Goal: Information Seeking & Learning: Check status

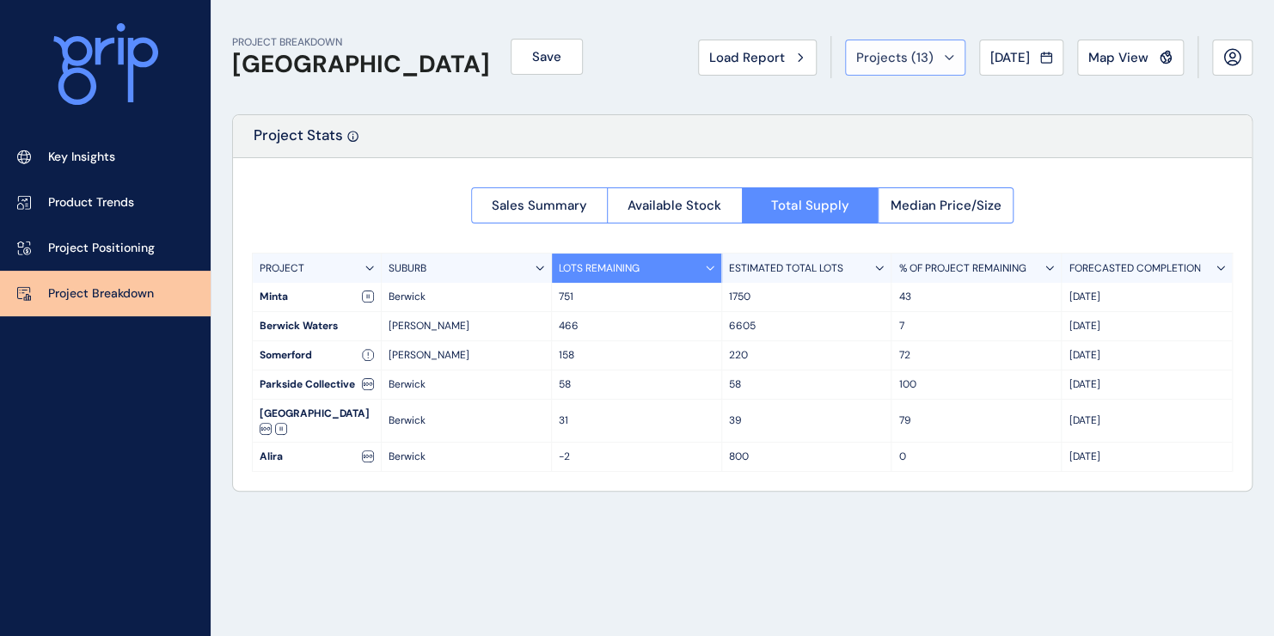
click at [914, 68] on button "Projects ( 13 )" at bounding box center [905, 58] width 120 height 36
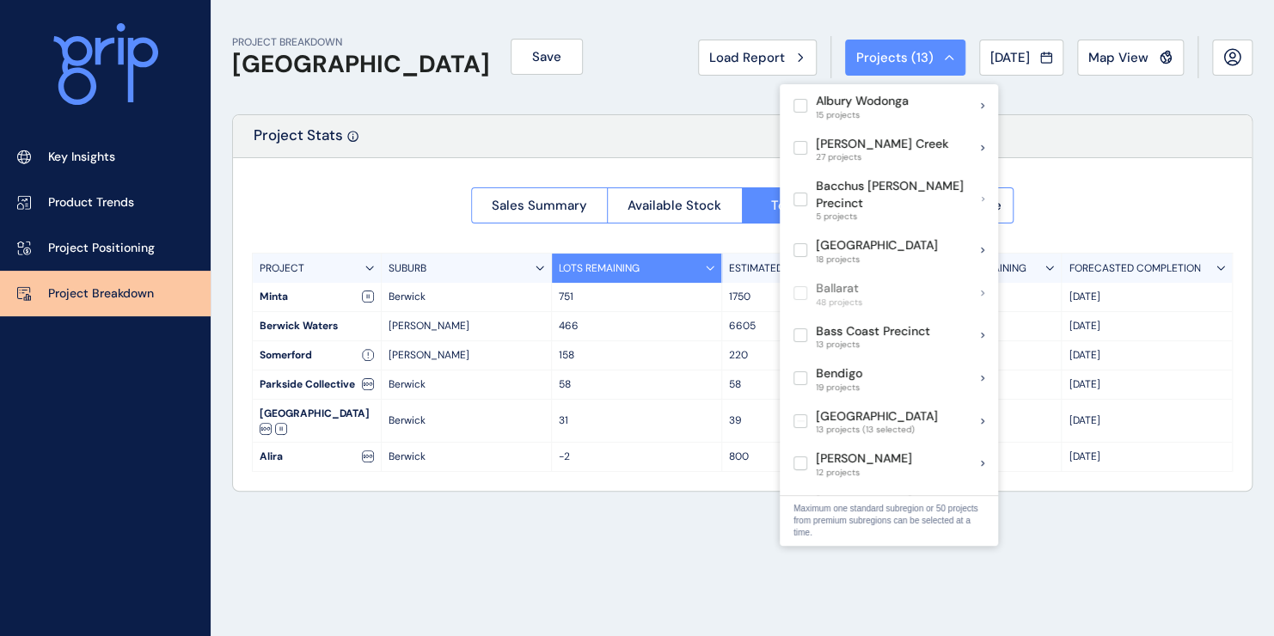
click at [1167, 100] on div "PROJECT BREAKDOWN Berwick South Precinct Save Load Report Projects ( 13 ) [DATE…" at bounding box center [742, 57] width 1020 height 114
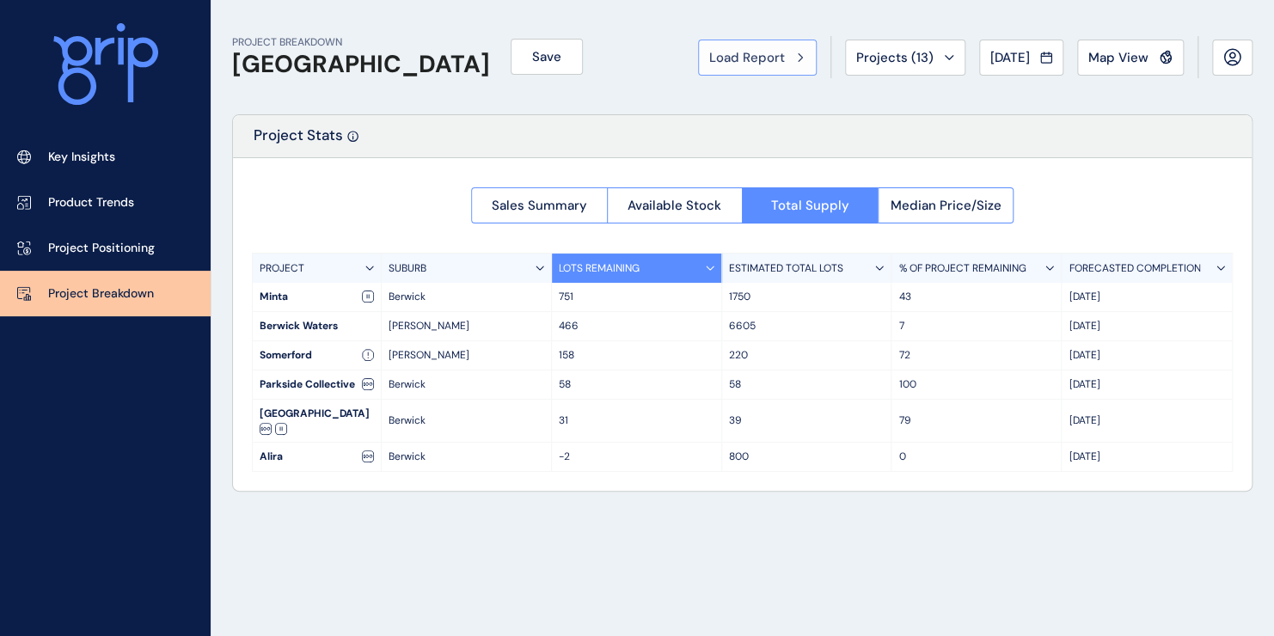
click at [734, 65] on button "Load Report" at bounding box center [757, 58] width 119 height 36
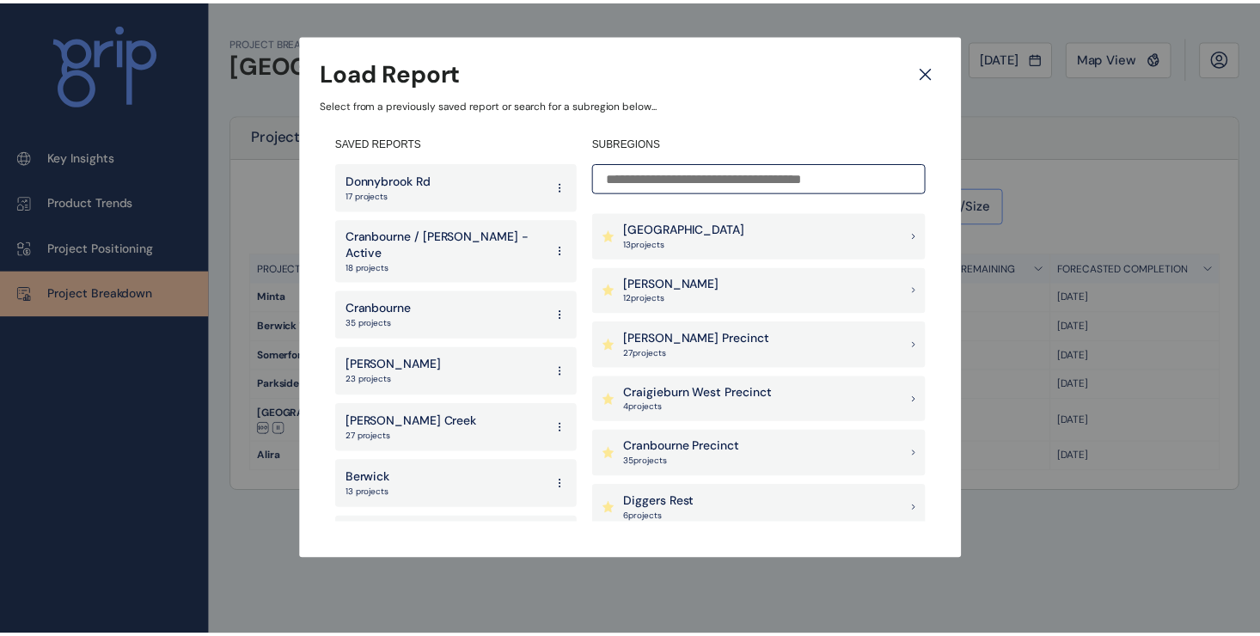
scroll to position [430, 0]
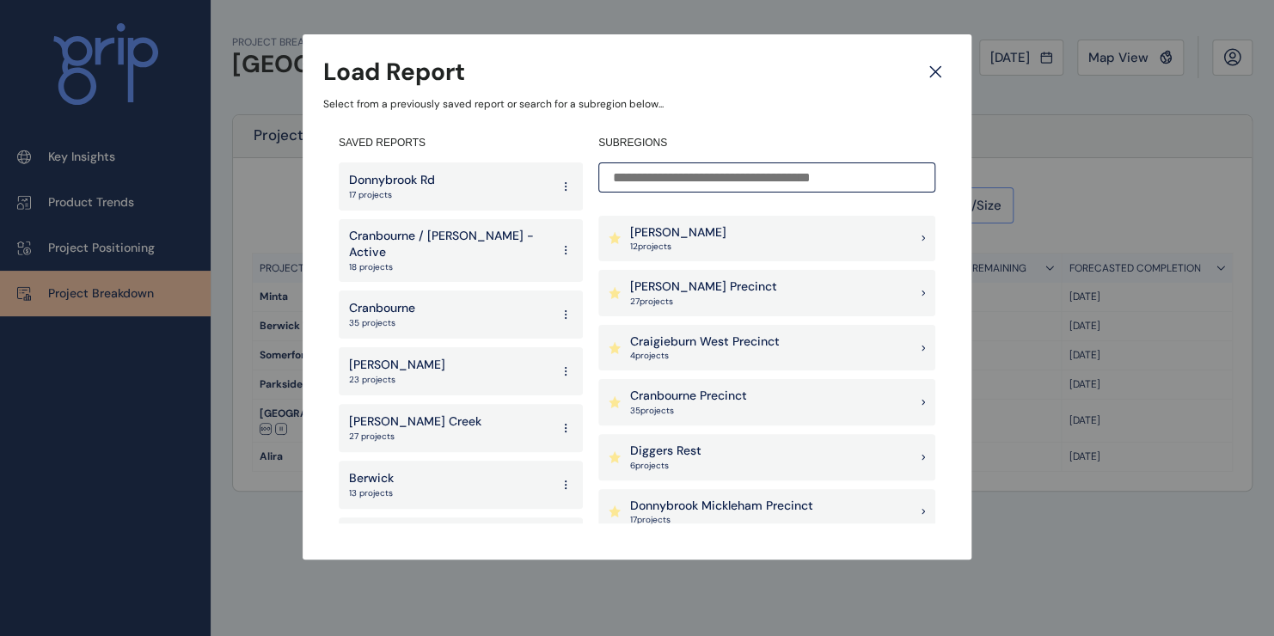
click at [458, 261] on p "18 projects" at bounding box center [449, 267] width 201 height 12
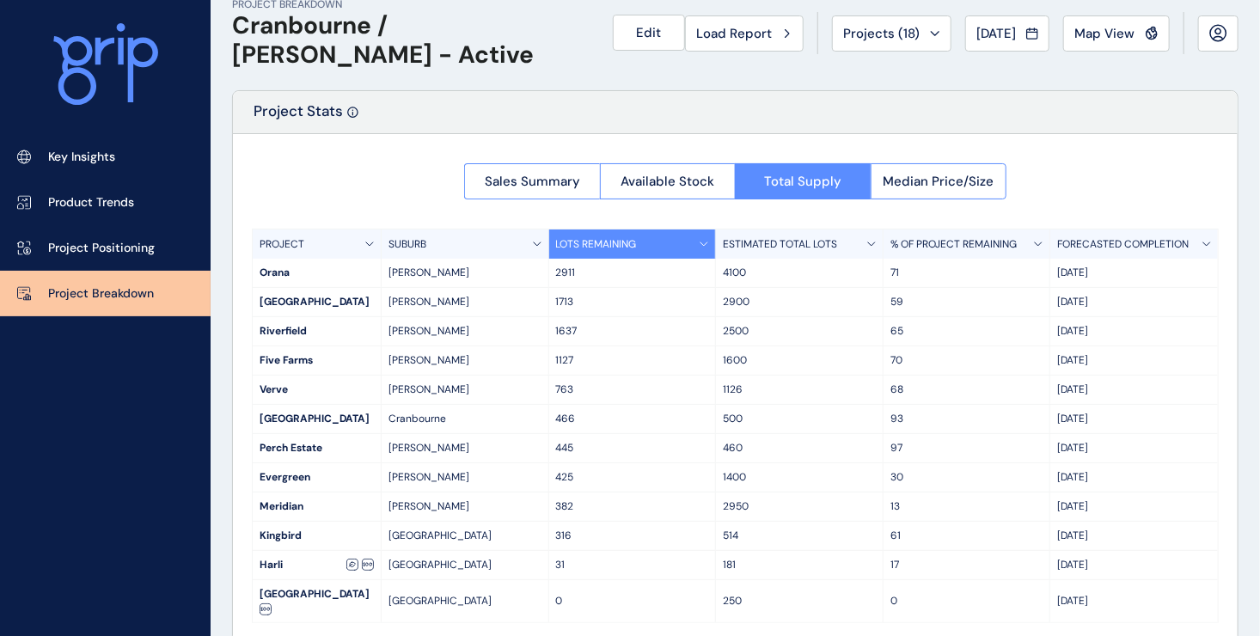
scroll to position [37, 0]
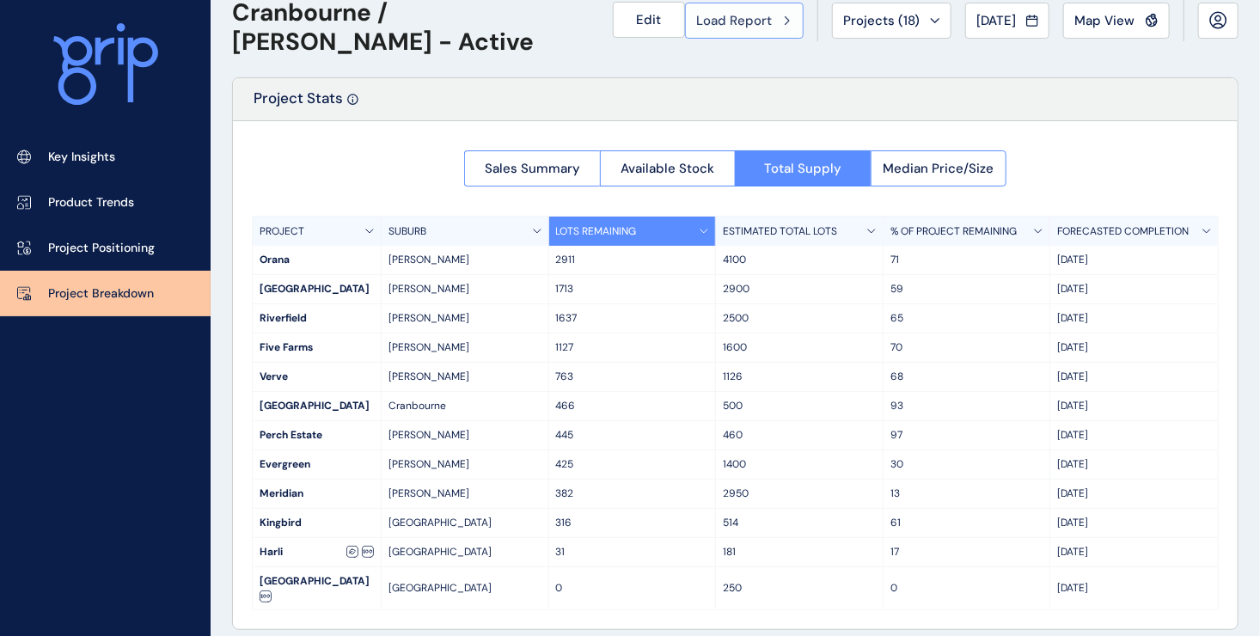
click at [747, 21] on span "Load Report" at bounding box center [734, 20] width 76 height 17
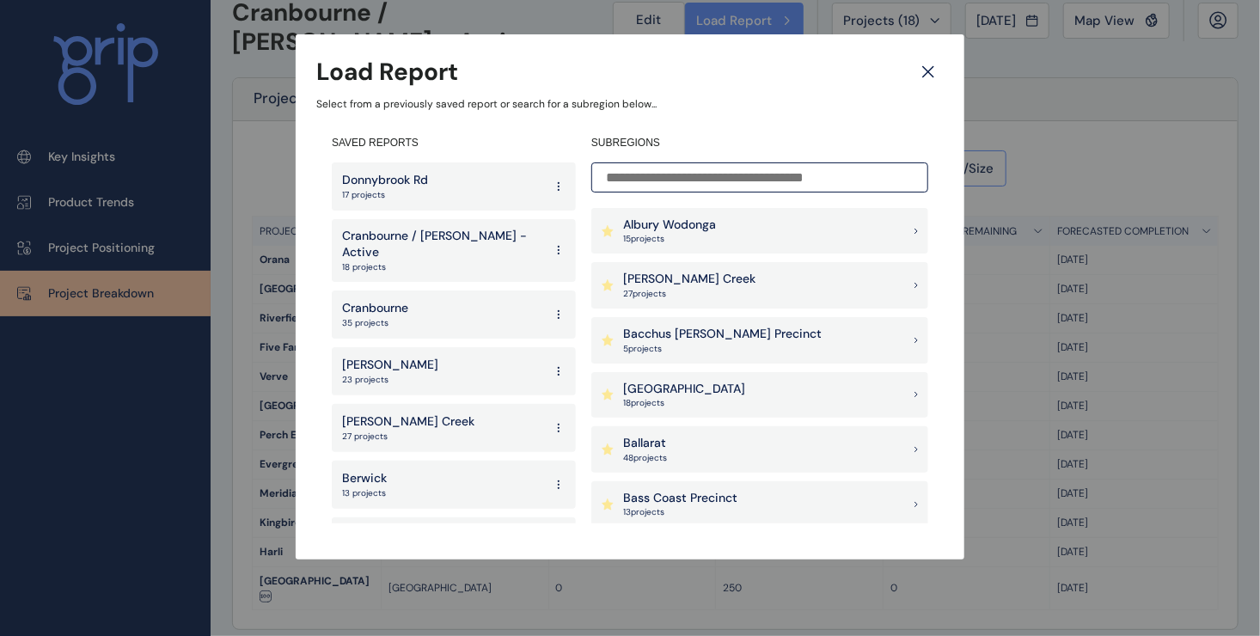
click at [437, 313] on div "Cranbourne 35 projects" at bounding box center [454, 315] width 244 height 48
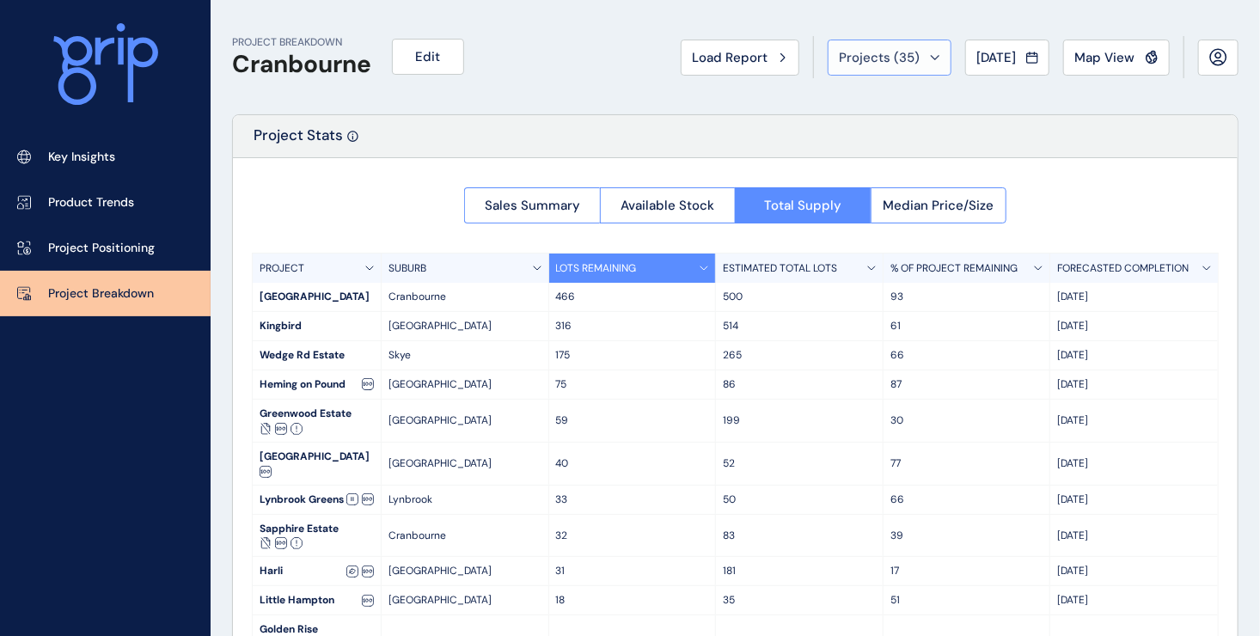
click at [846, 62] on span "Projects ( 35 )" at bounding box center [879, 57] width 81 height 17
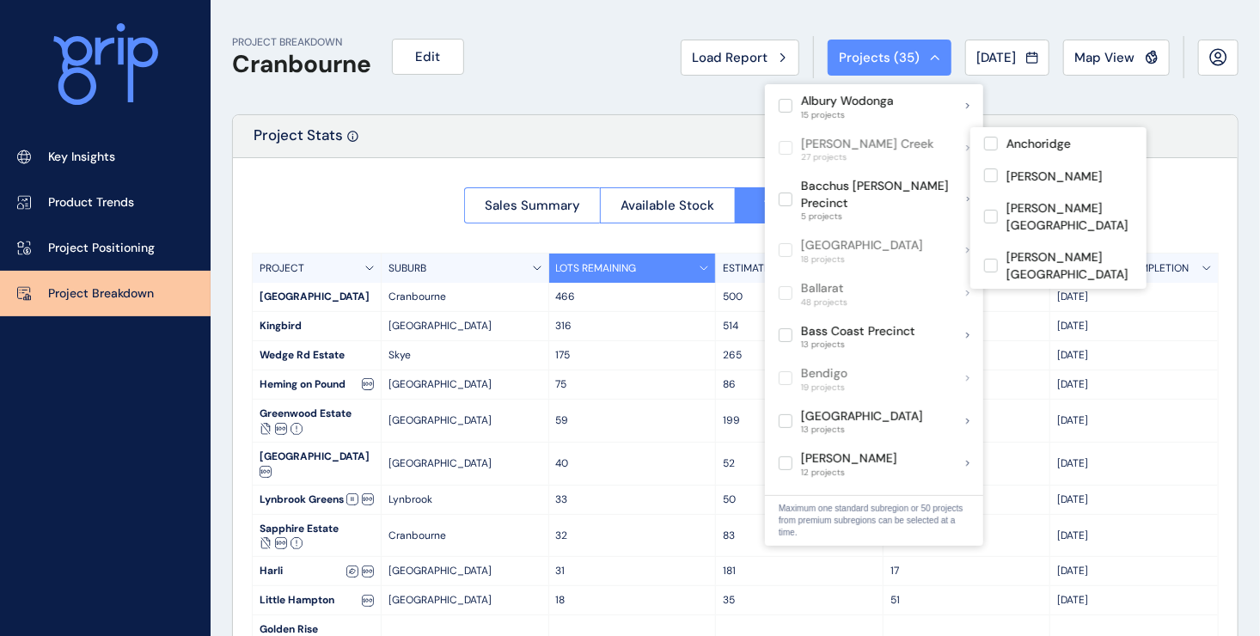
click at [702, 115] on div "Project Stats" at bounding box center [735, 136] width 1005 height 43
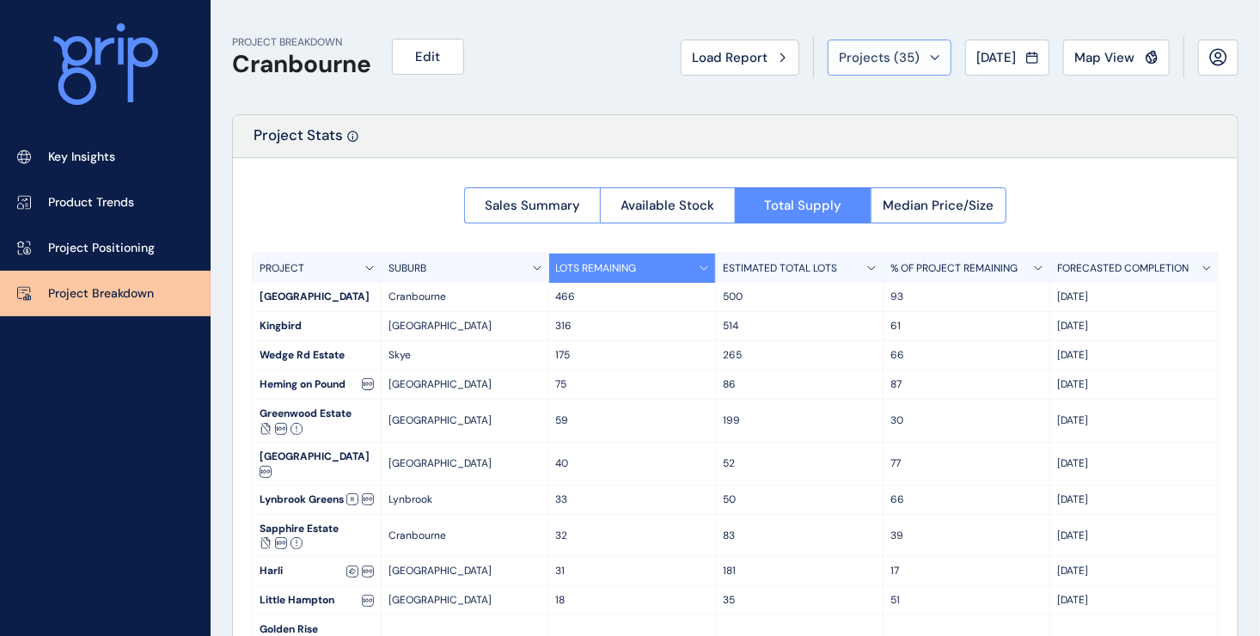
click at [839, 64] on span "Projects ( 35 )" at bounding box center [879, 57] width 81 height 17
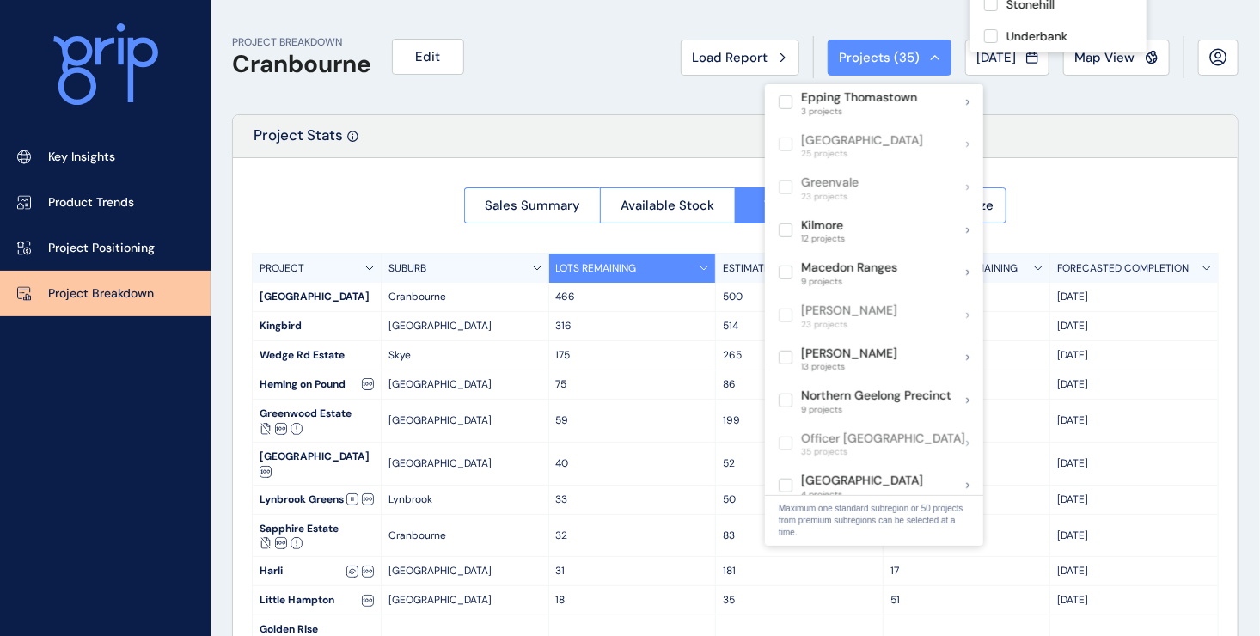
scroll to position [291, 0]
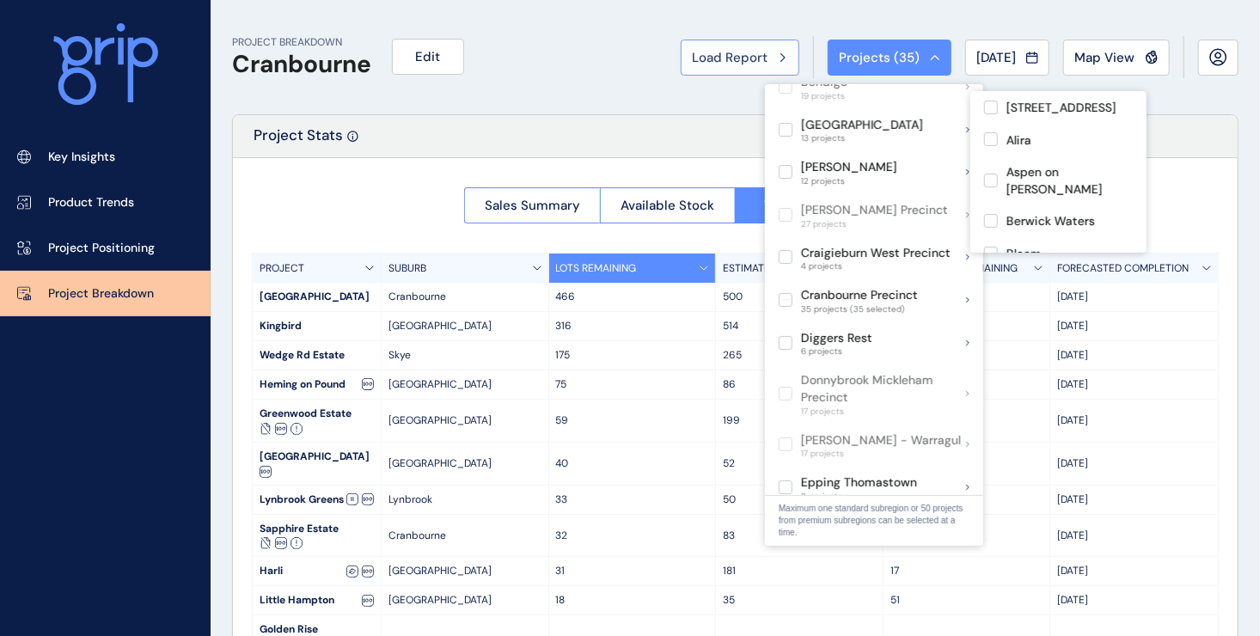
click at [725, 69] on button "Load Report" at bounding box center [740, 58] width 119 height 36
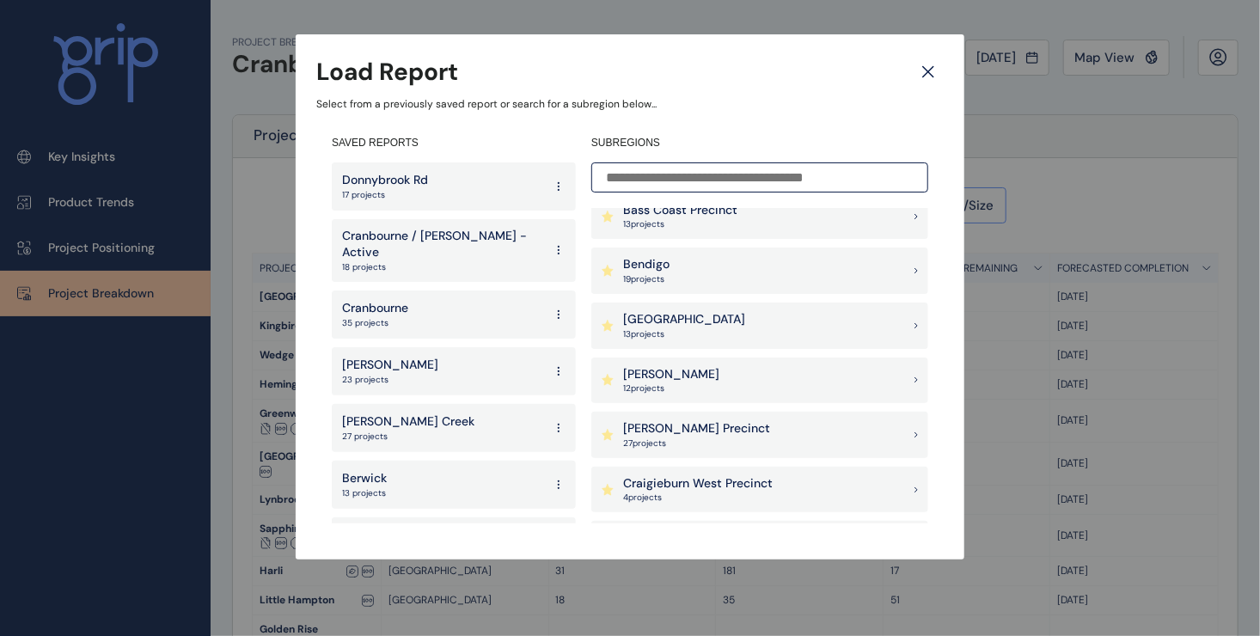
scroll to position [344, 0]
click at [674, 378] on p "[PERSON_NAME] Precinct" at bounding box center [696, 372] width 147 height 17
